Goal: Information Seeking & Learning: Learn about a topic

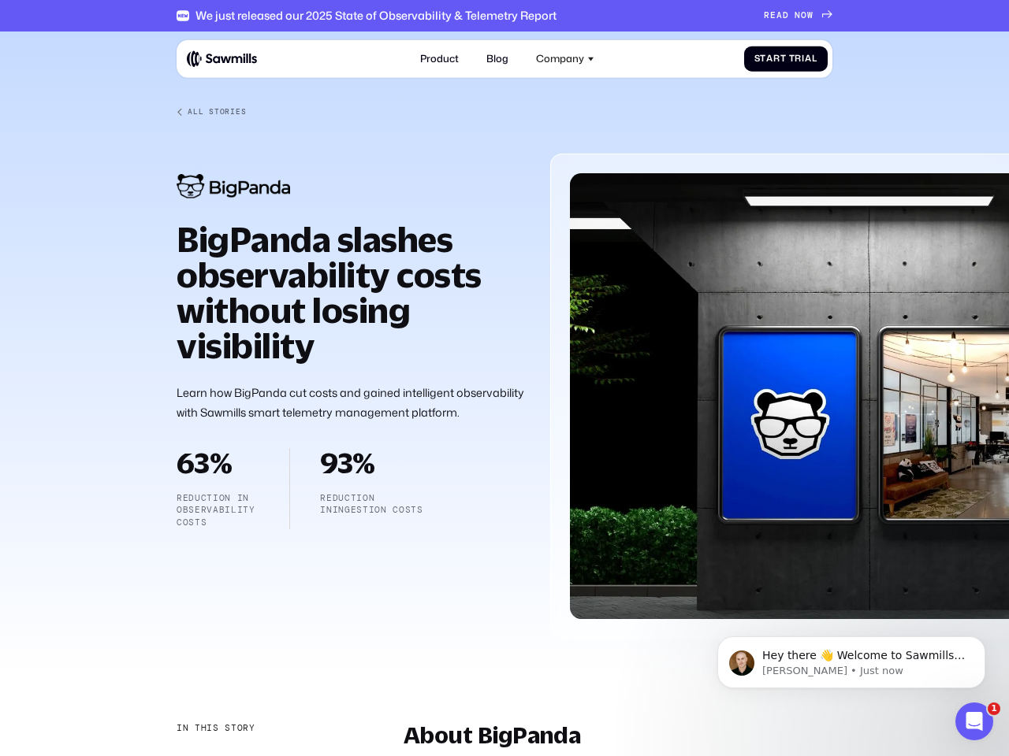
click at [565, 58] on div "Company" at bounding box center [560, 59] width 48 height 12
click at [214, 729] on div "In this story" at bounding box center [215, 729] width 79 height 13
click at [258, 756] on div "About BigPanda" at bounding box center [258, 761] width 164 height 13
click at [851, 663] on p "Hey there 👋 Welcome to Sawmills. The smart telemetry management platform that s…" at bounding box center [863, 656] width 203 height 16
click at [988, 641] on div at bounding box center [504, 347] width 1009 height 630
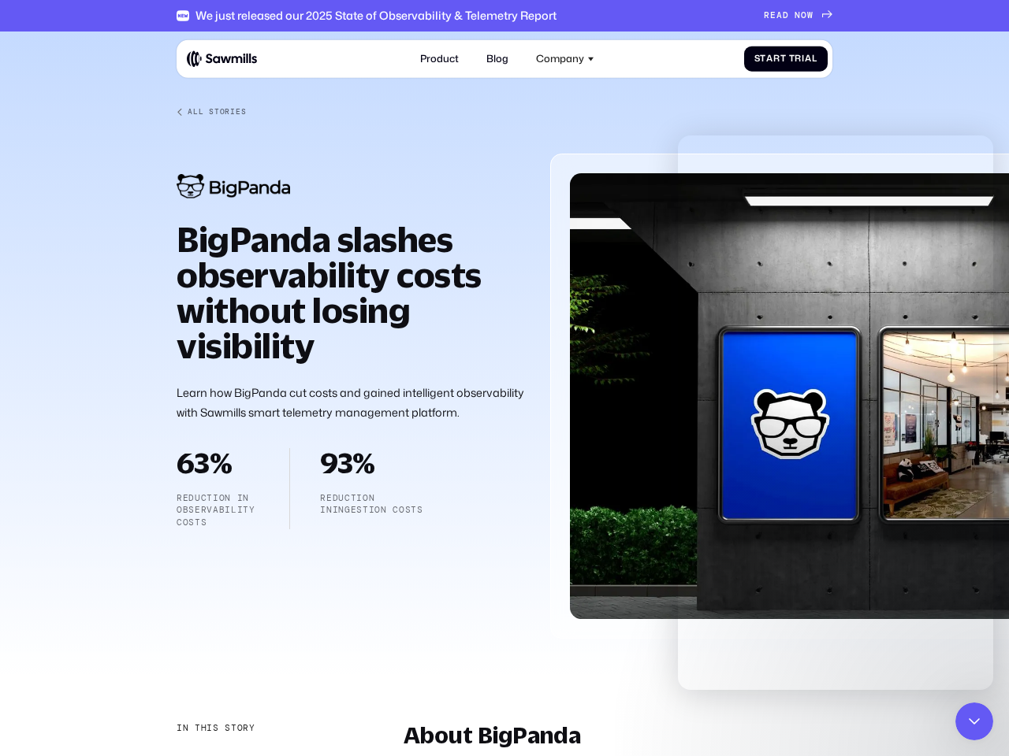
click at [974, 722] on icon "Close Intercom Messenger" at bounding box center [973, 721] width 19 height 19
